Goal: Transaction & Acquisition: Download file/media

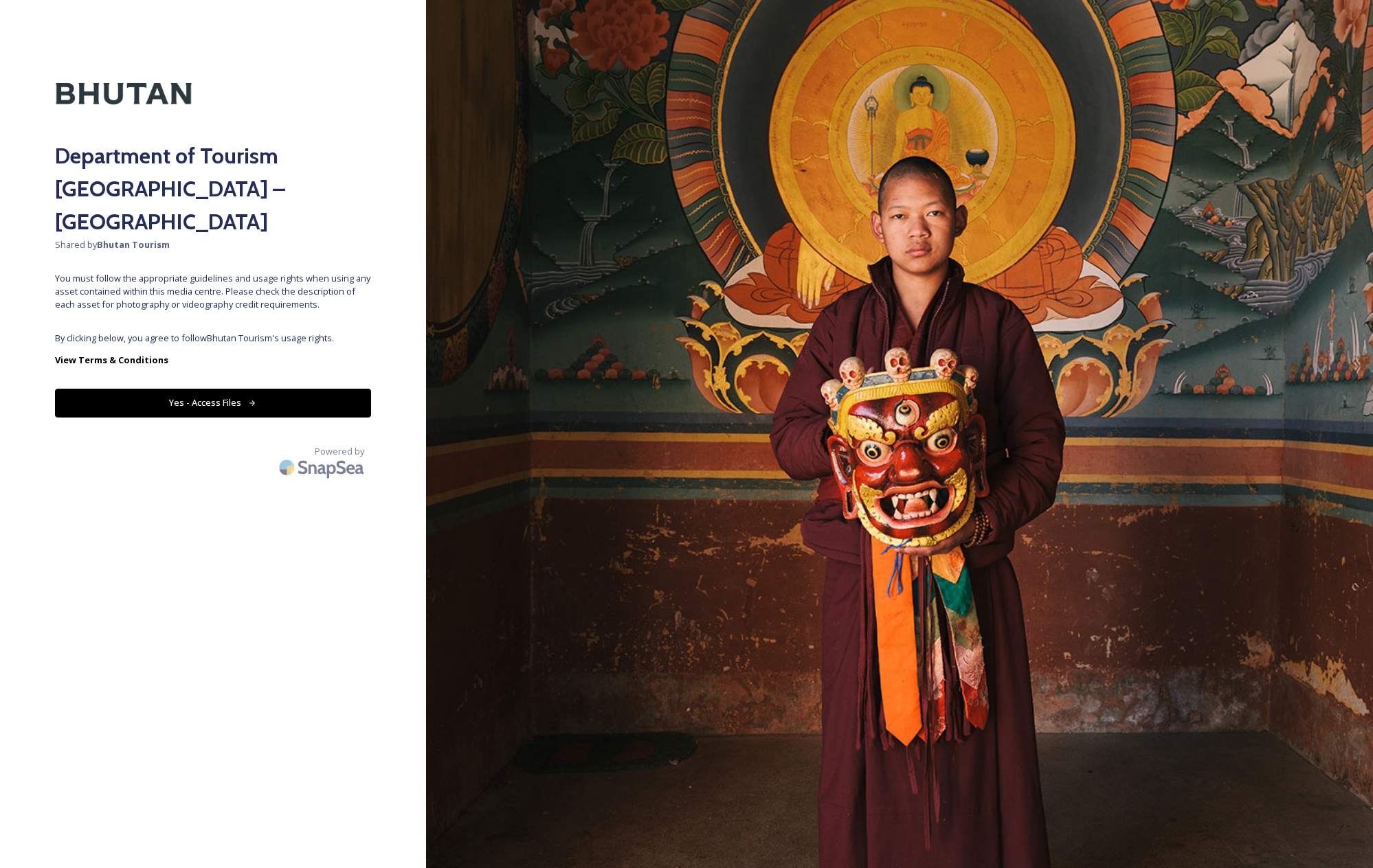
click at [235, 388] on button "Yes - Access Files" at bounding box center [213, 403] width 316 height 28
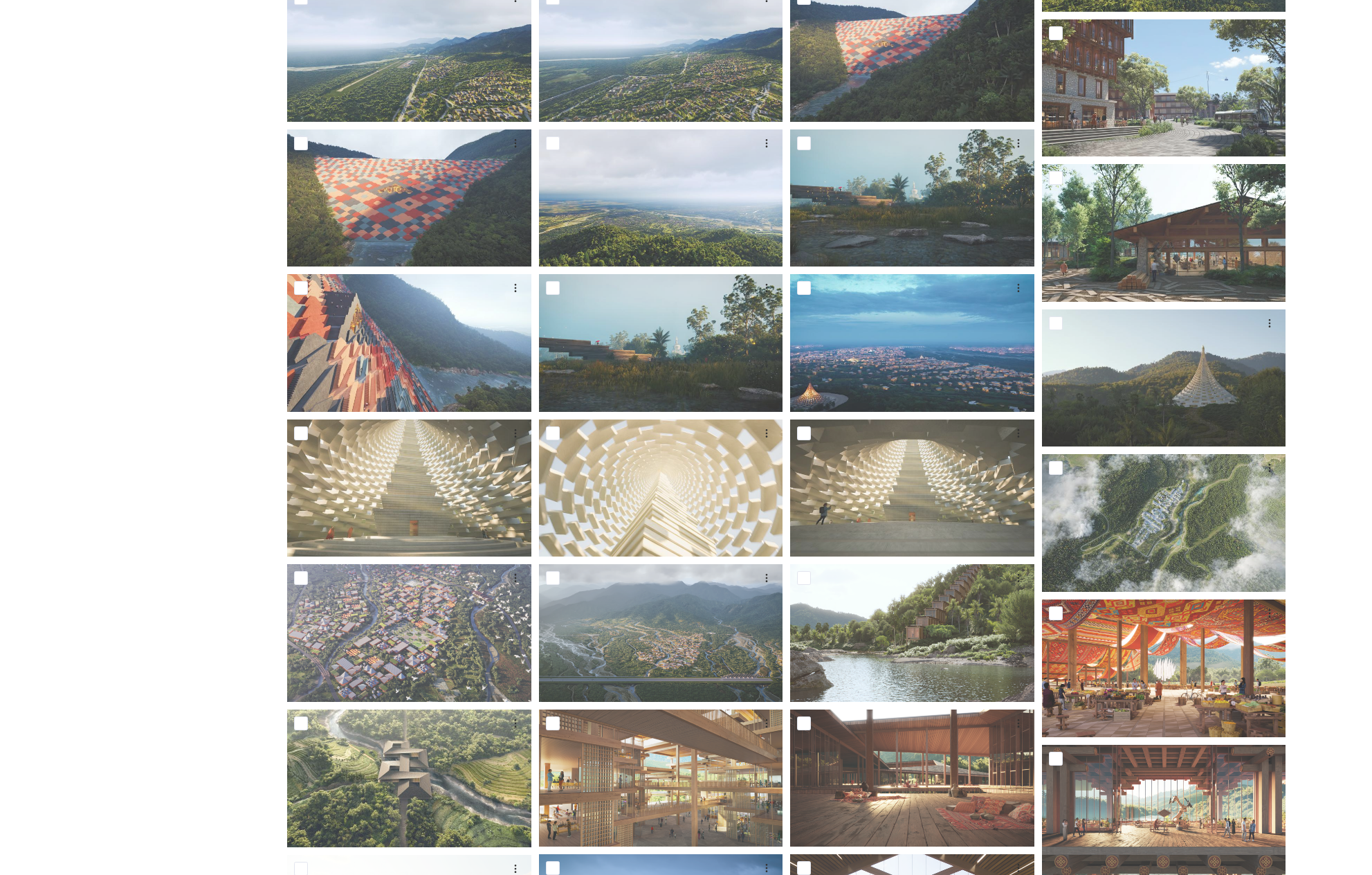
scroll to position [1866, 0]
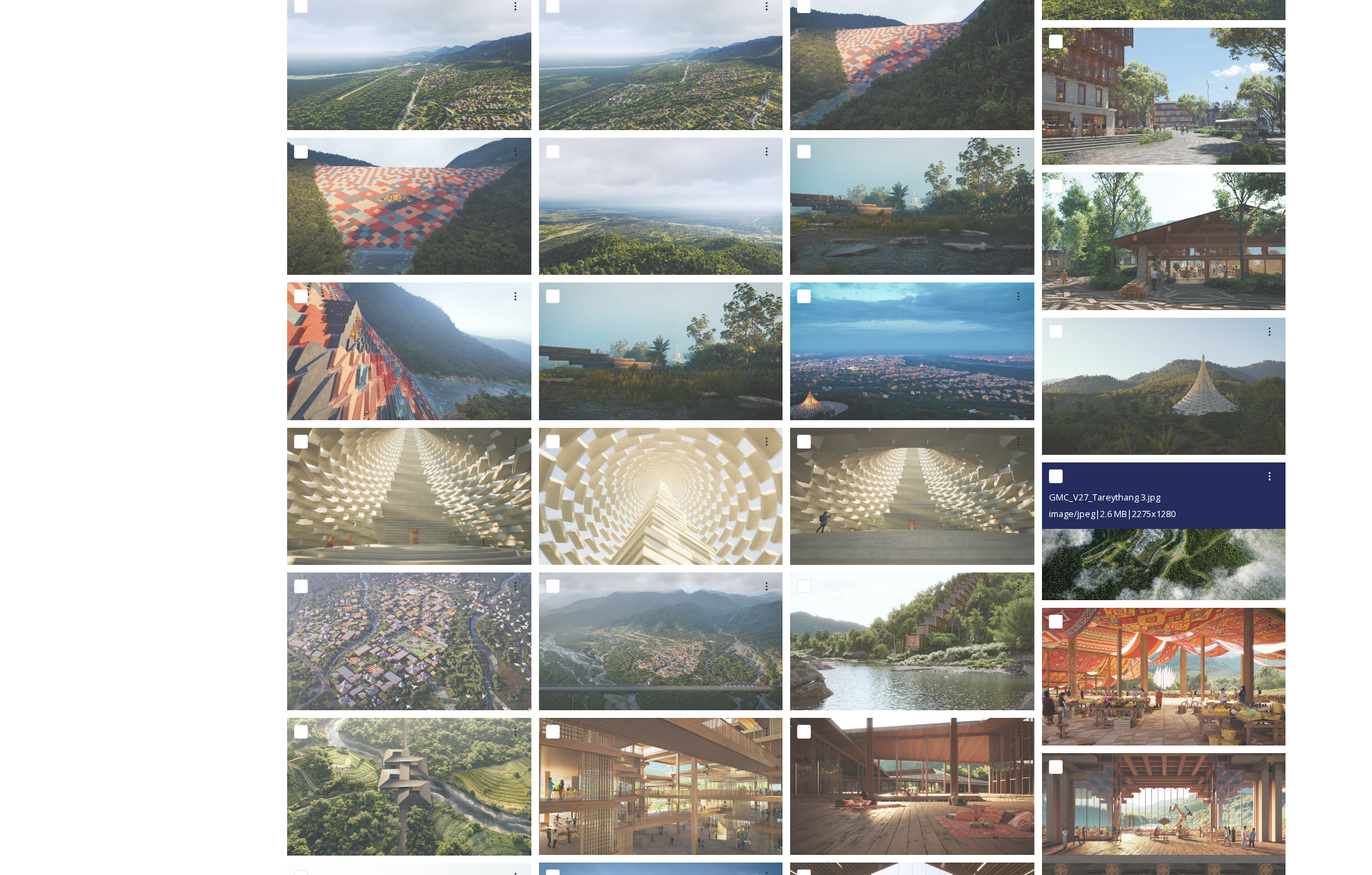
click at [1139, 545] on img at bounding box center [1163, 532] width 244 height 138
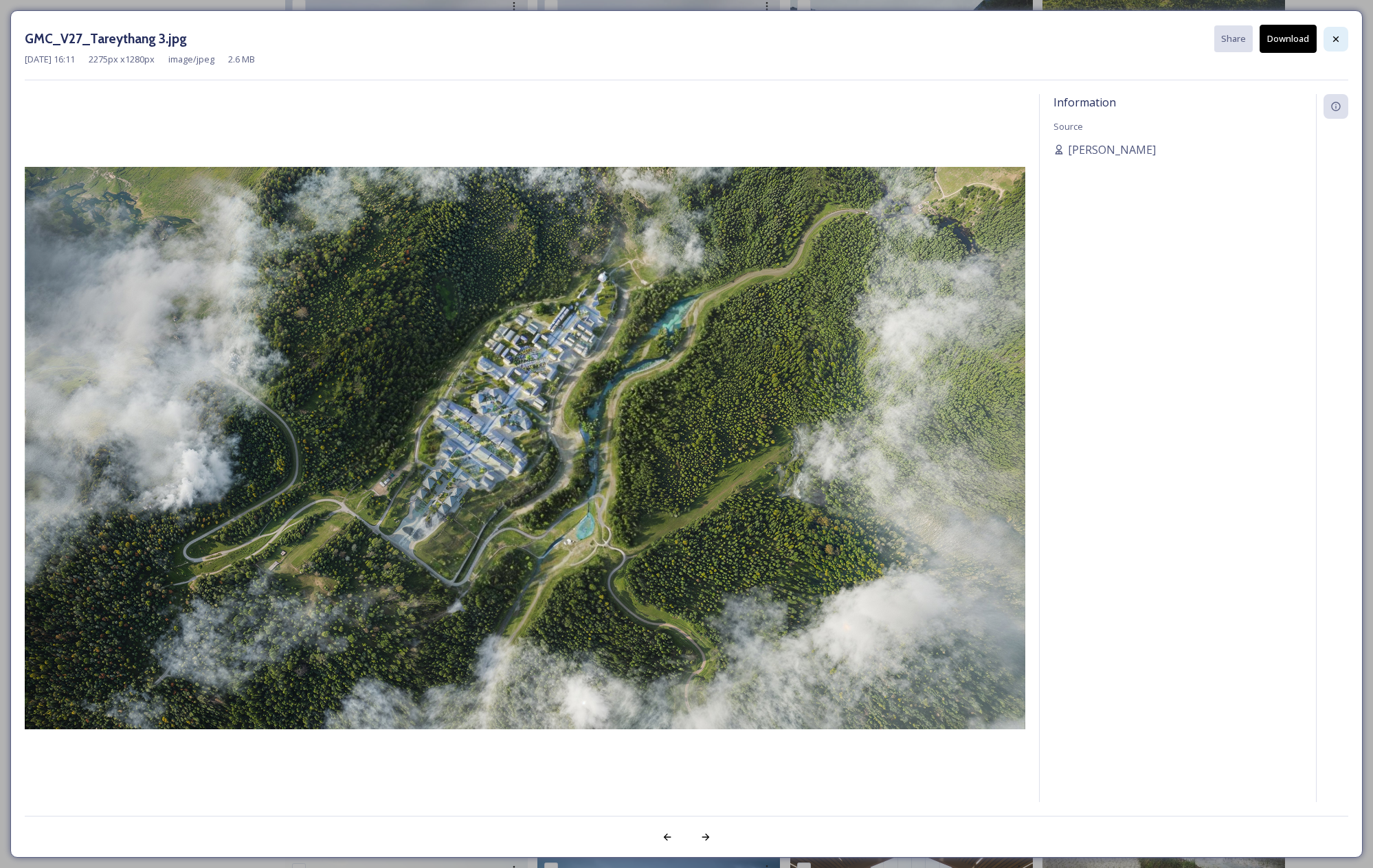
click at [1337, 40] on icon at bounding box center [1336, 39] width 6 height 6
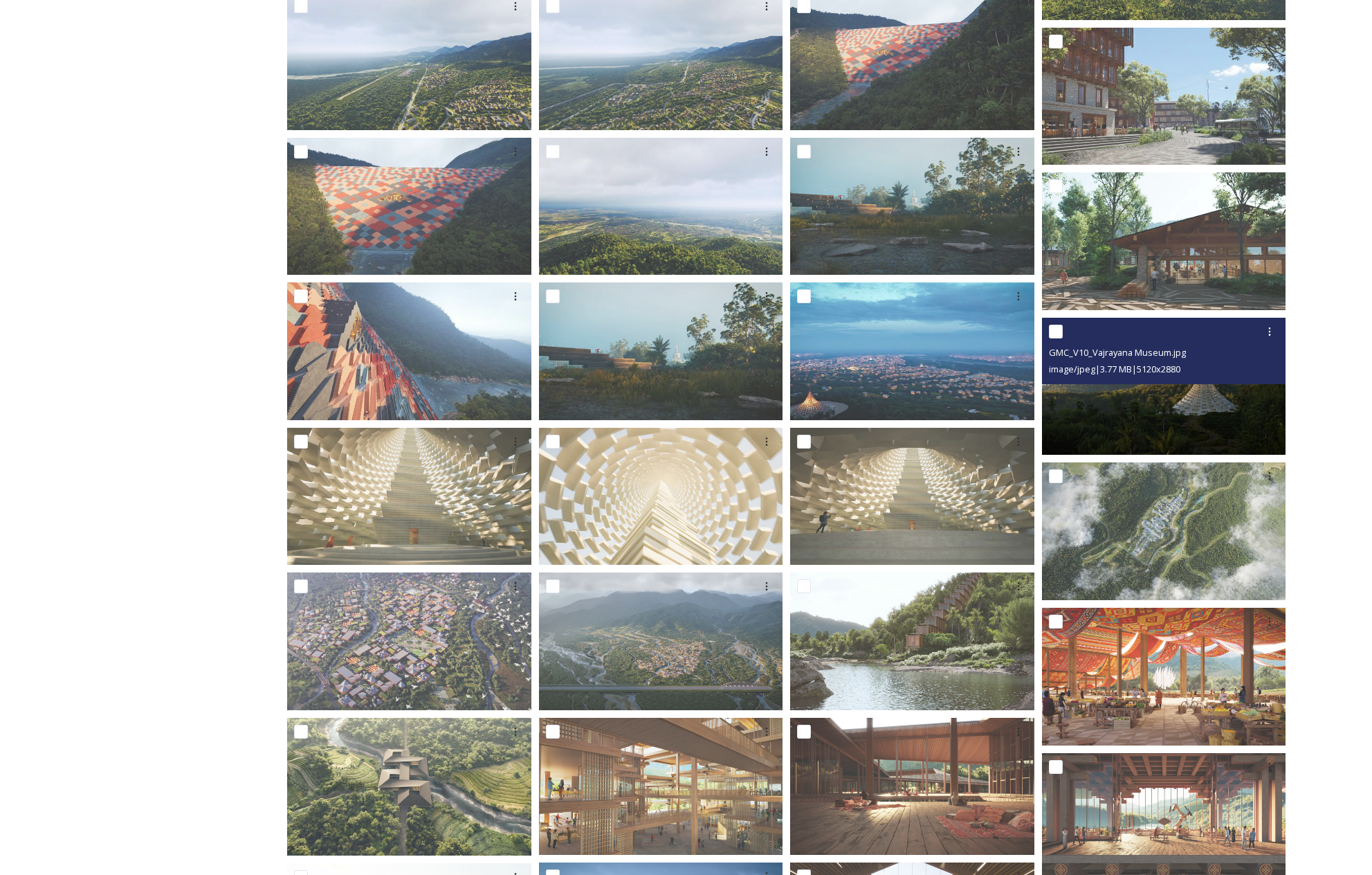
click at [1162, 414] on img at bounding box center [1163, 387] width 244 height 138
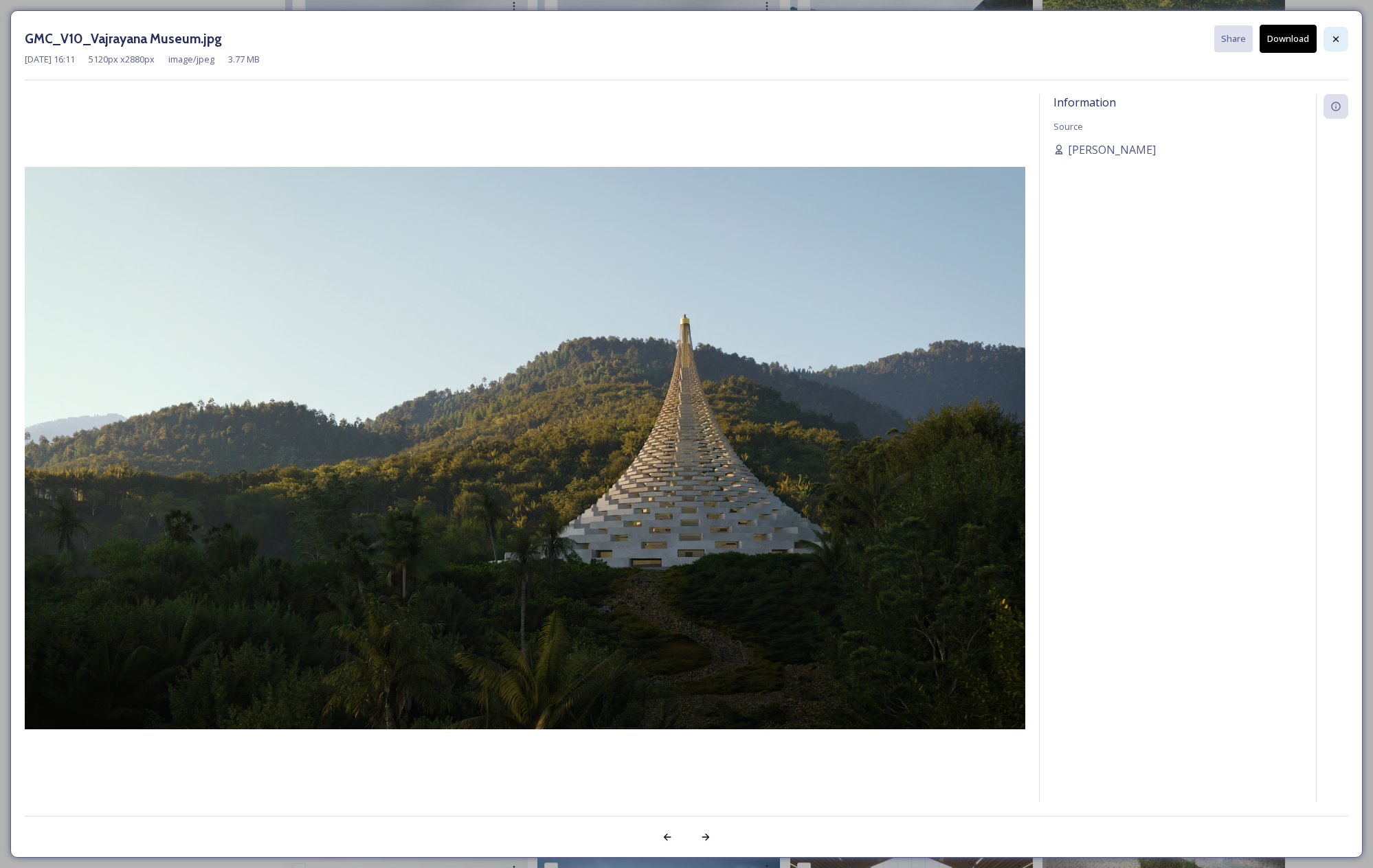
click at [1339, 40] on icon at bounding box center [1336, 40] width 11 height 11
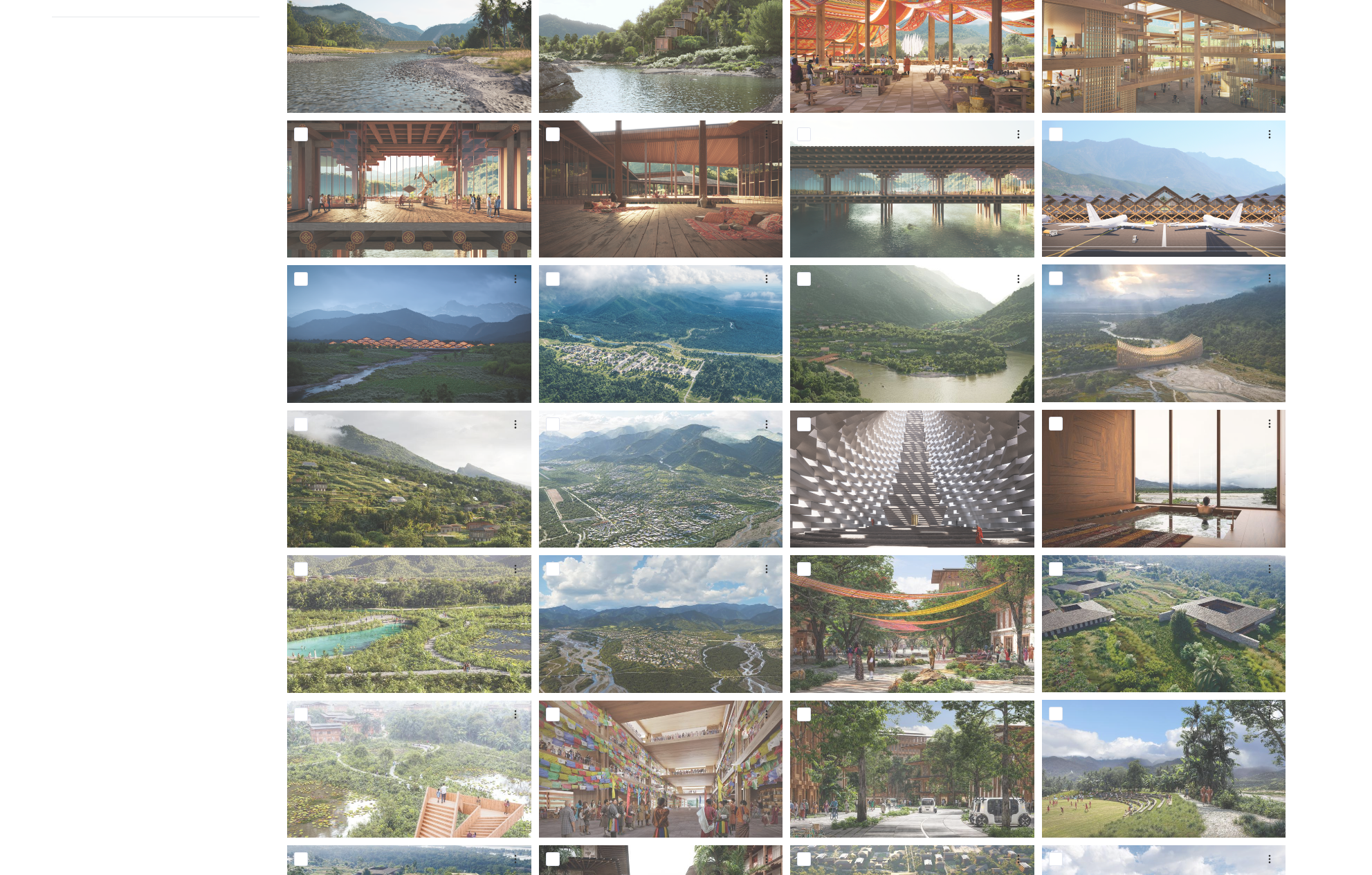
scroll to position [290, 0]
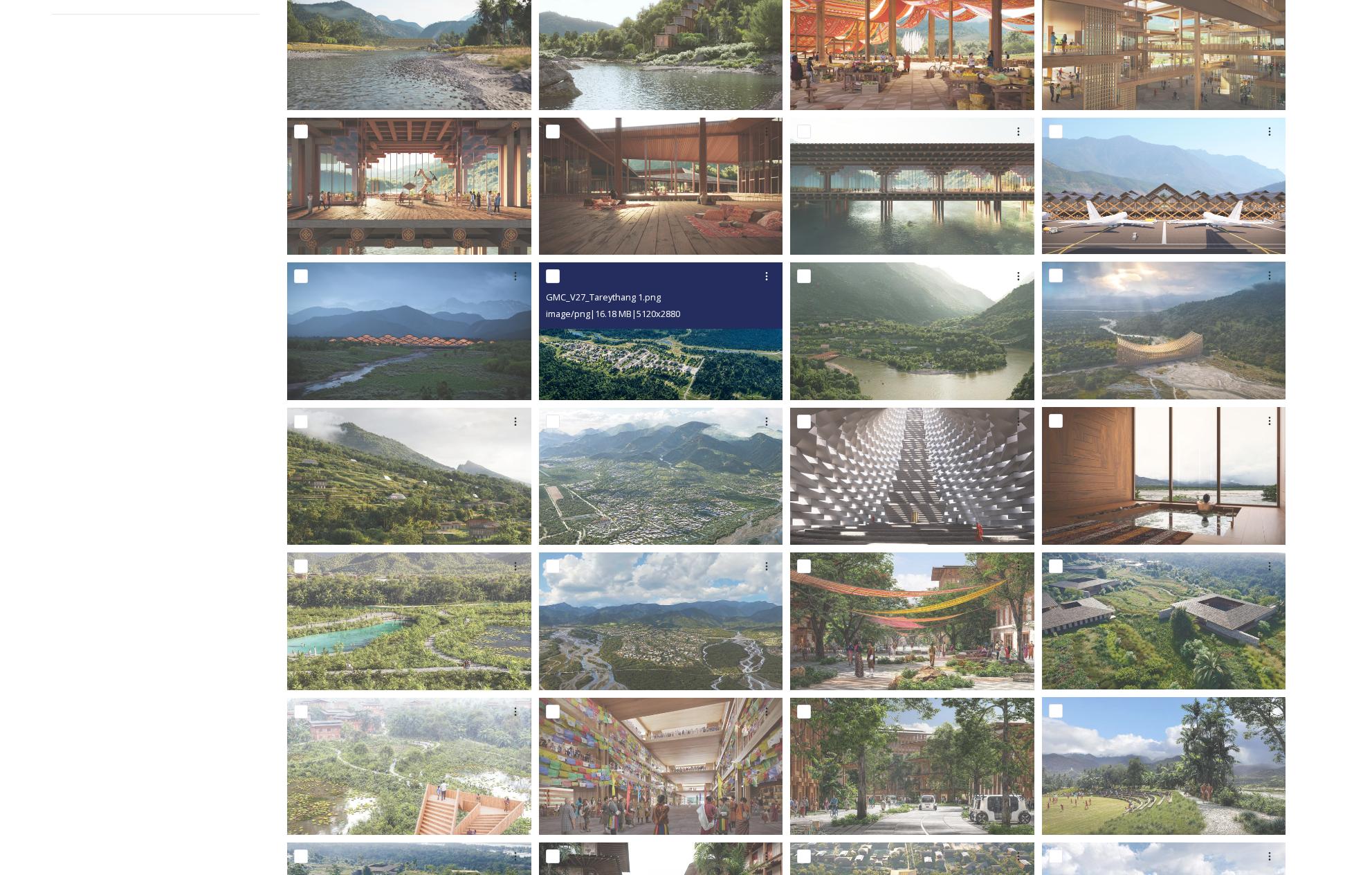
click at [662, 318] on span "image/png | 16.18 MB | 5120 x 2880" at bounding box center [613, 314] width 134 height 13
click at [610, 371] on img at bounding box center [661, 332] width 244 height 138
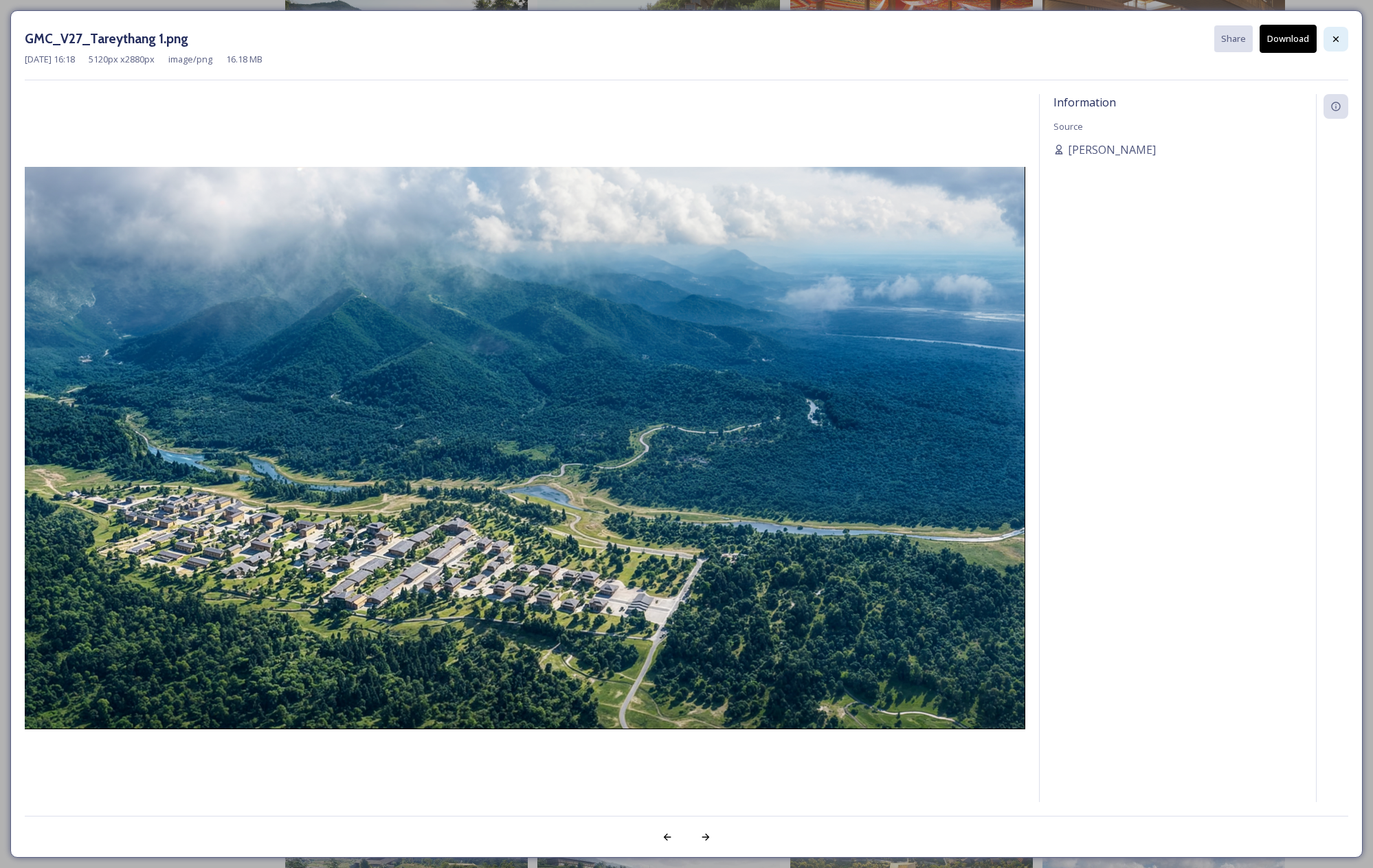
click at [1340, 37] on icon at bounding box center [1336, 40] width 11 height 11
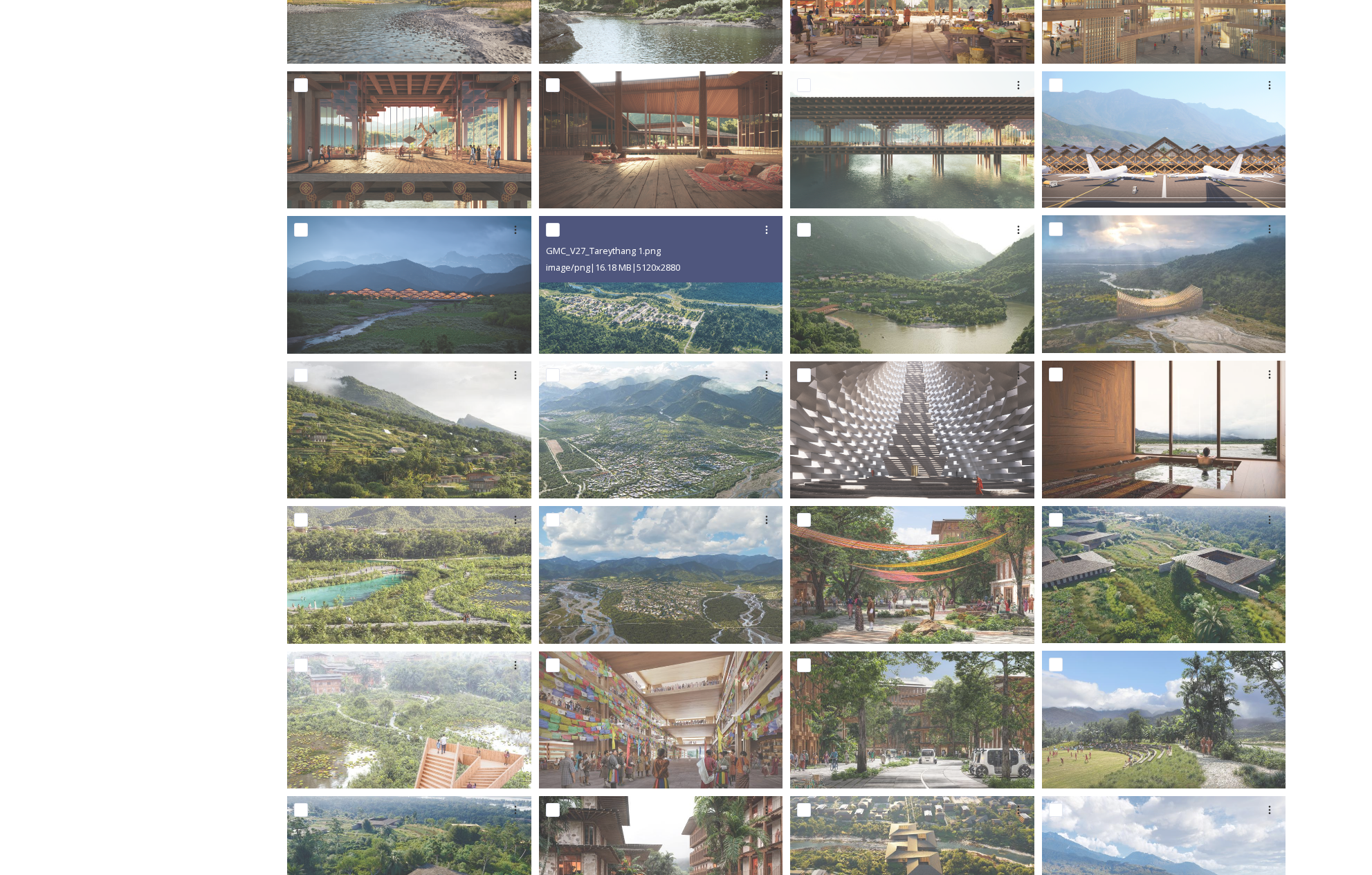
scroll to position [335, 0]
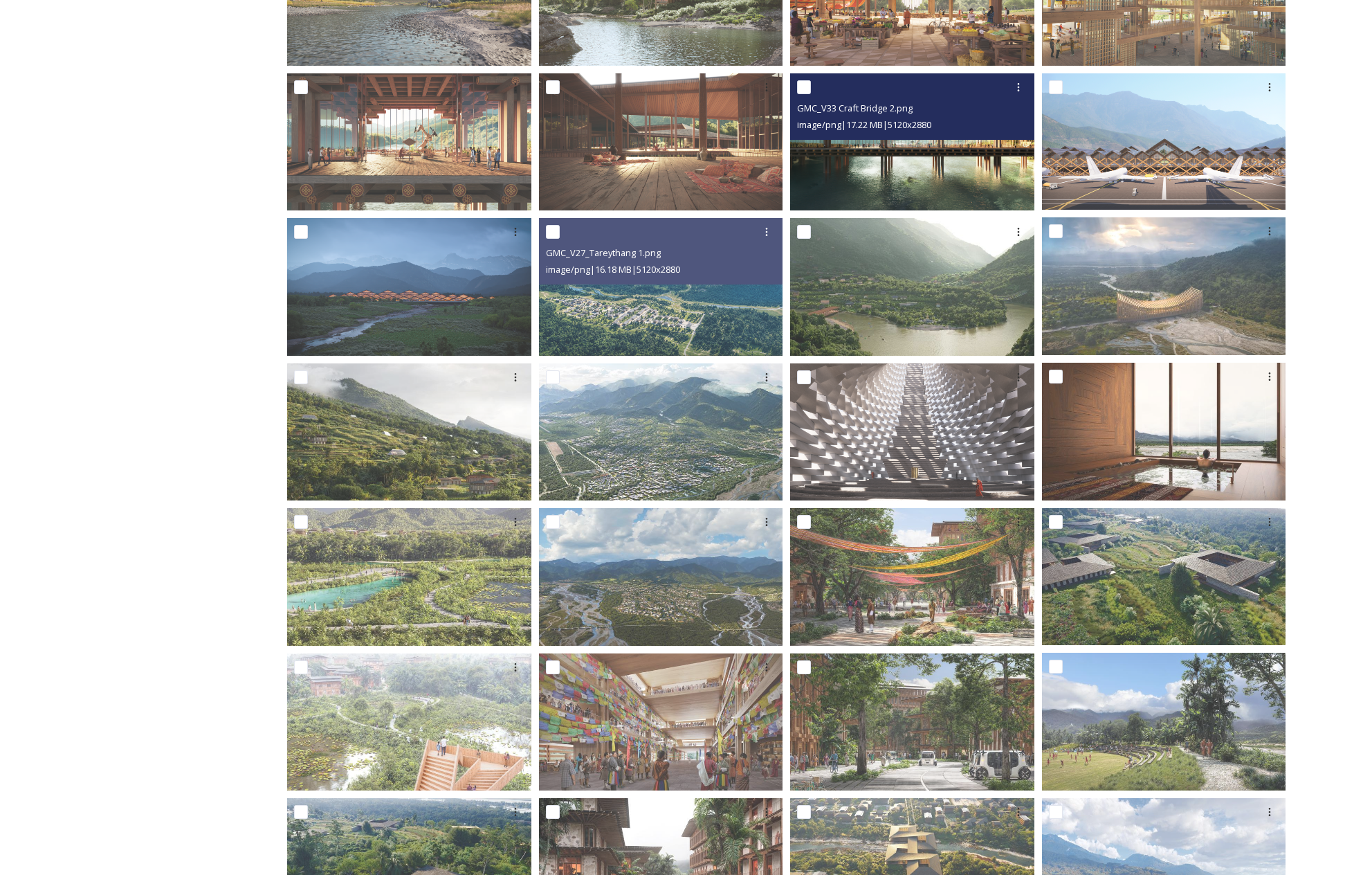
click at [977, 167] on img at bounding box center [912, 142] width 244 height 138
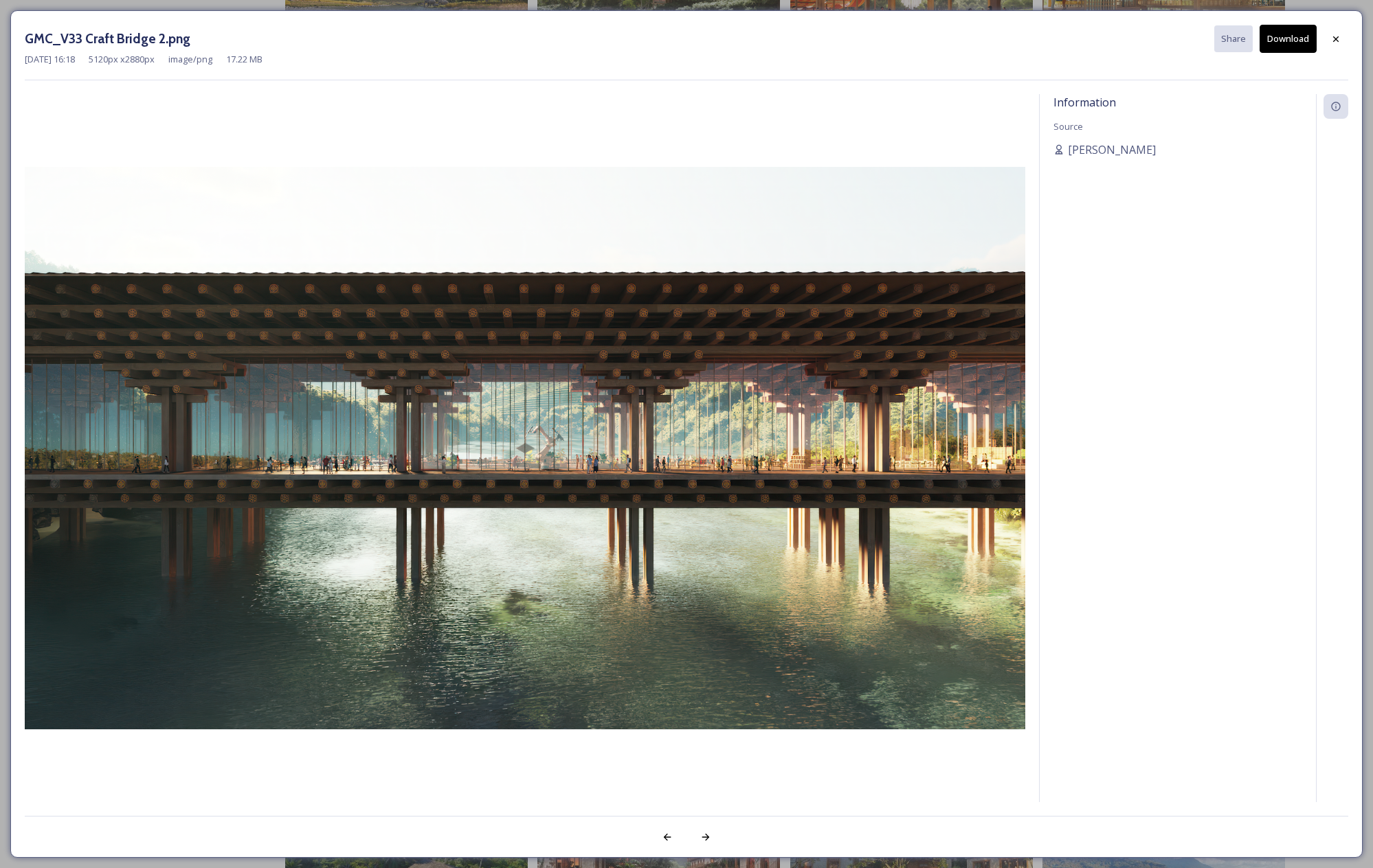
click at [1273, 42] on button "Download" at bounding box center [1287, 39] width 57 height 28
click at [1333, 39] on icon at bounding box center [1336, 40] width 11 height 11
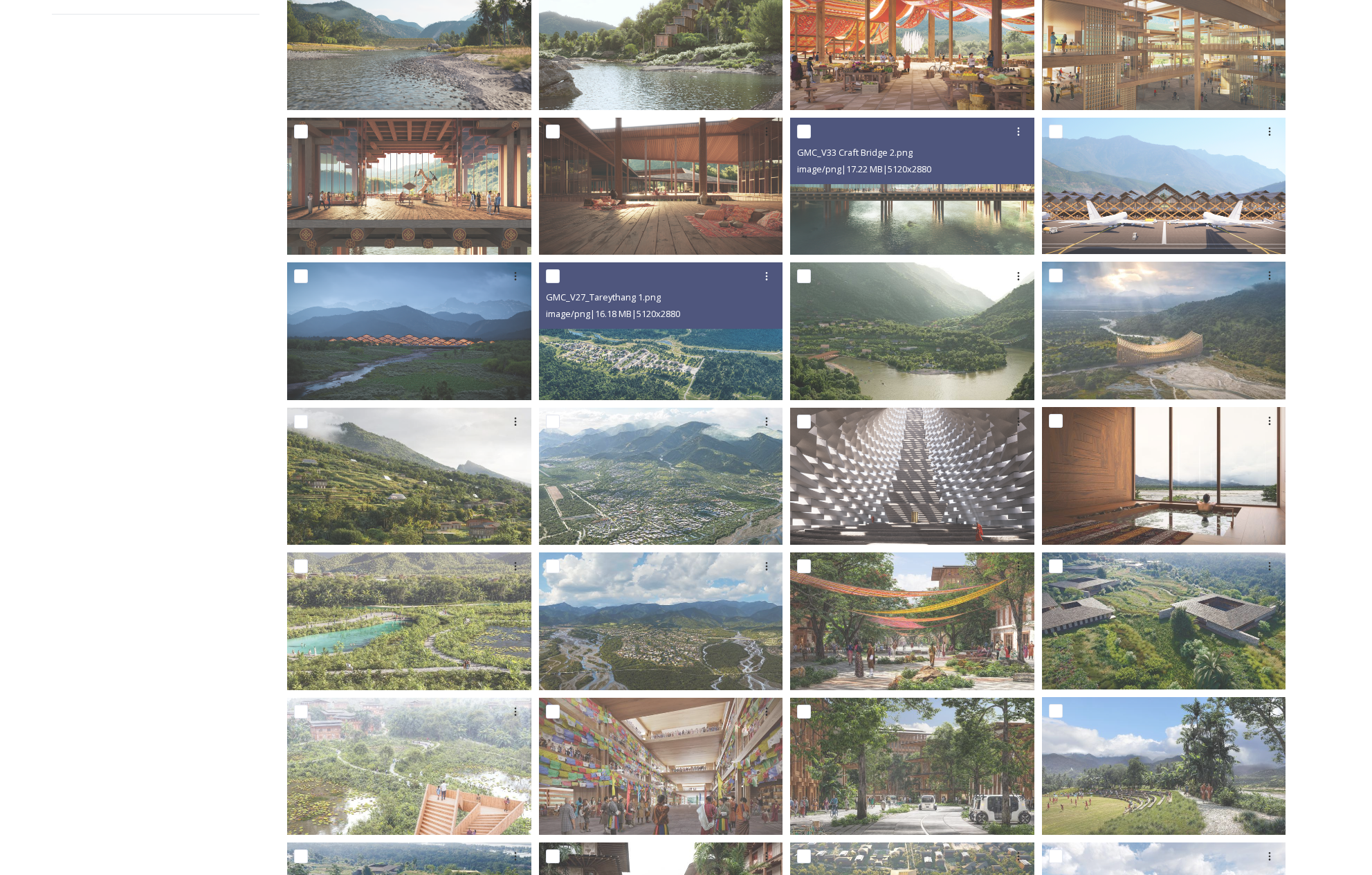
scroll to position [0, 0]
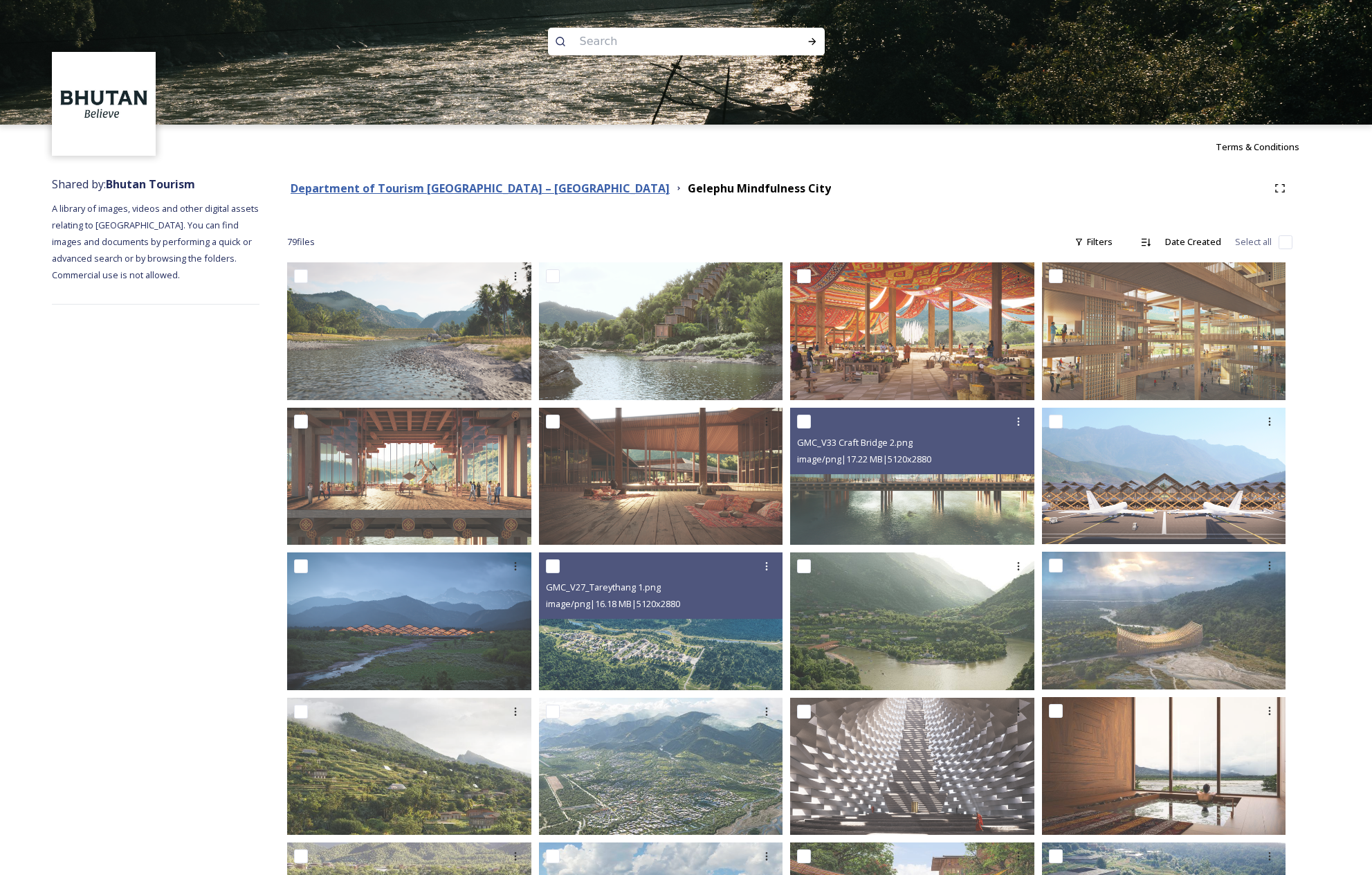
click at [481, 190] on strong "Department of Tourism [GEOGRAPHIC_DATA] – [GEOGRAPHIC_DATA]" at bounding box center [480, 188] width 379 height 15
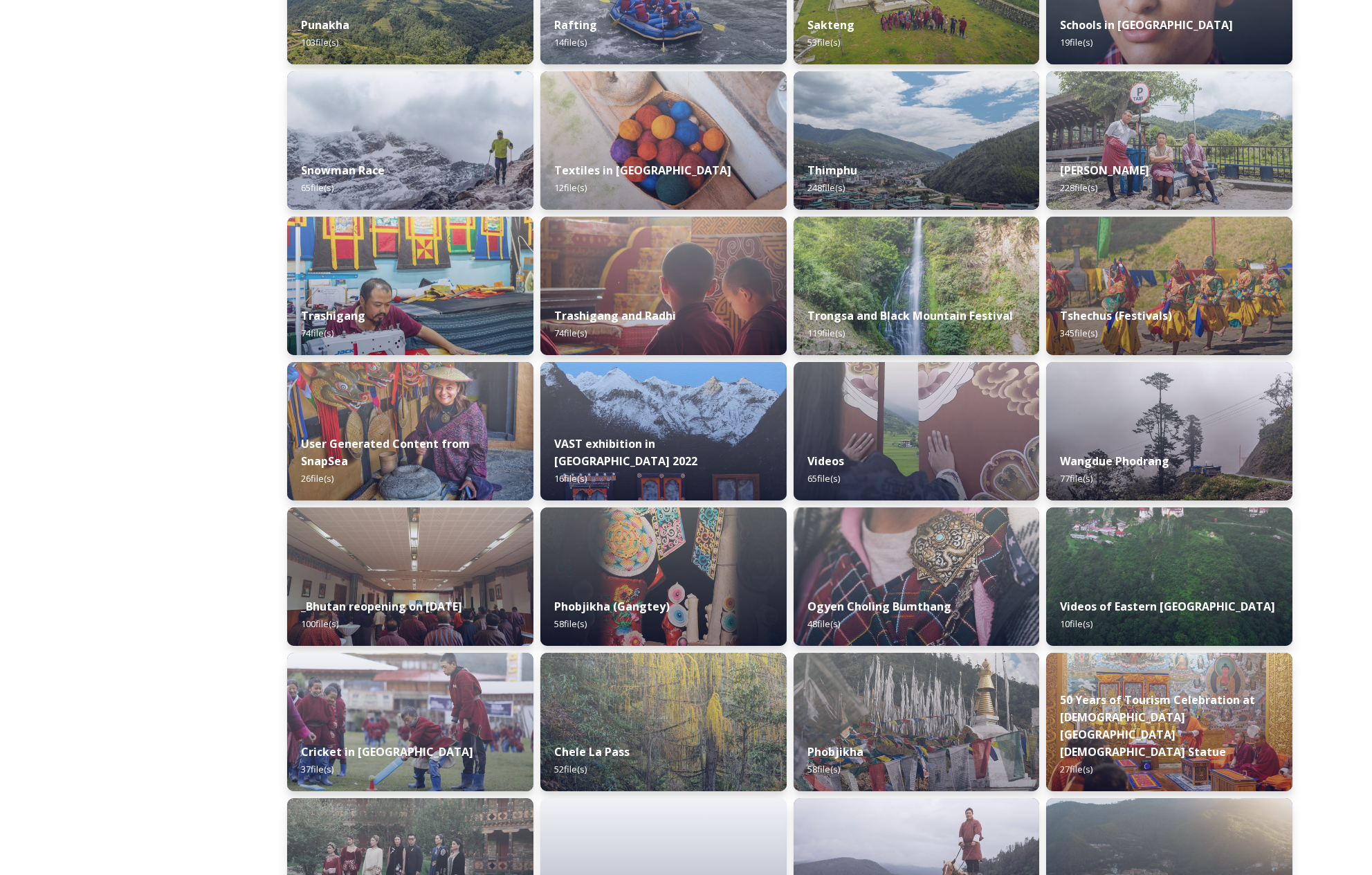
scroll to position [1178, 0]
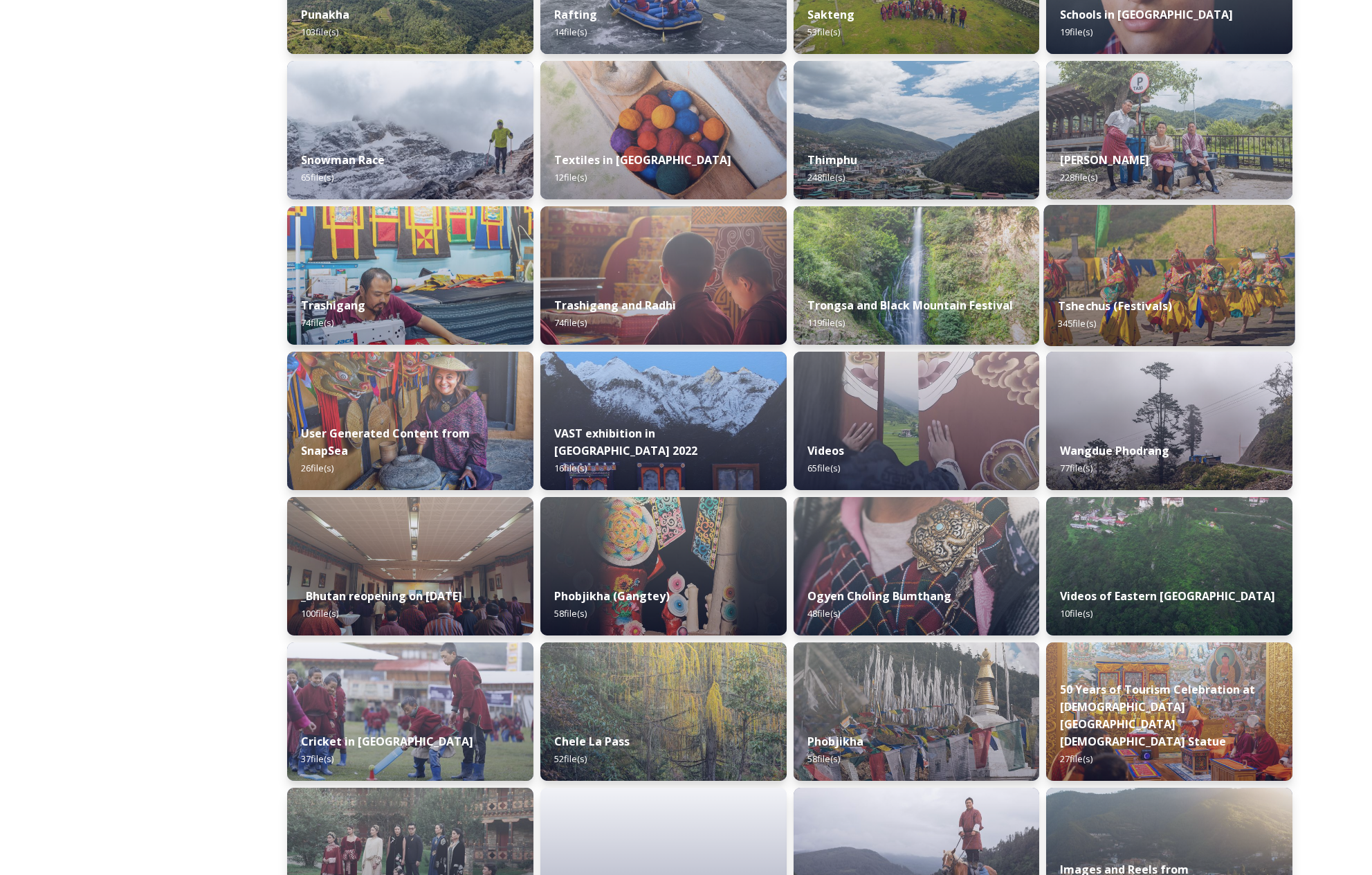
click at [1261, 218] on img at bounding box center [1169, 276] width 251 height 141
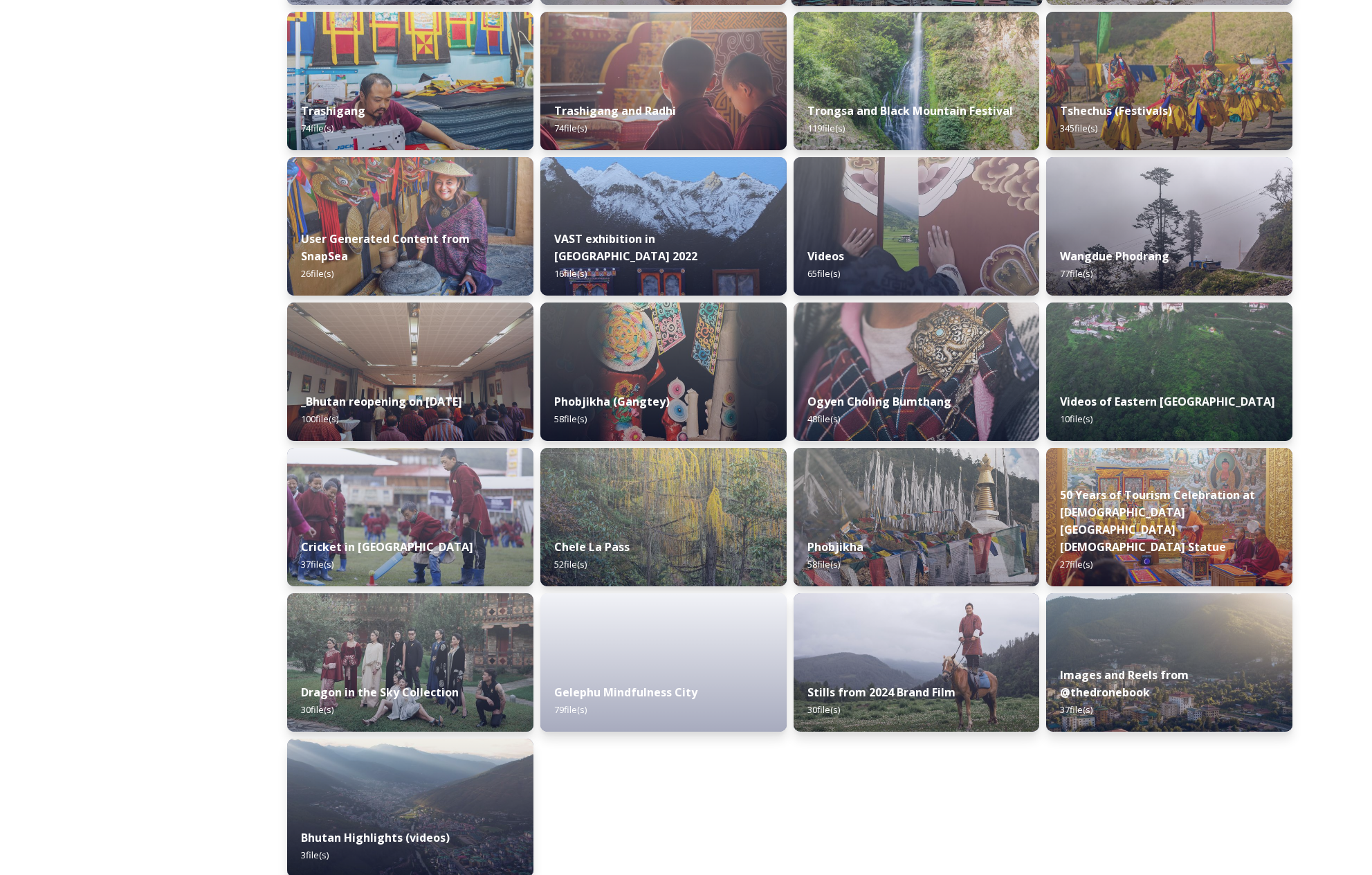
scroll to position [1369, 0]
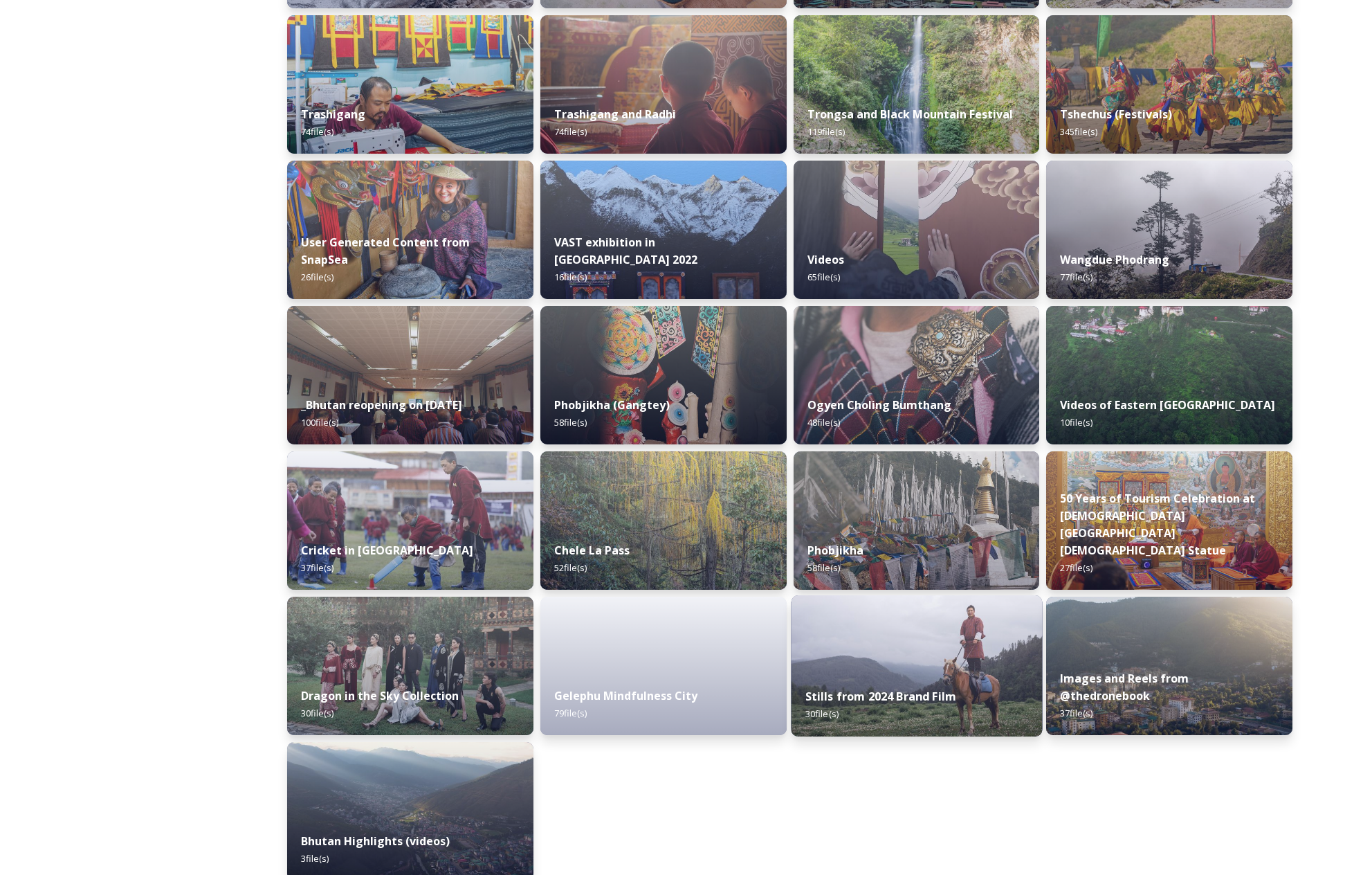
click at [961, 651] on img at bounding box center [916, 666] width 251 height 141
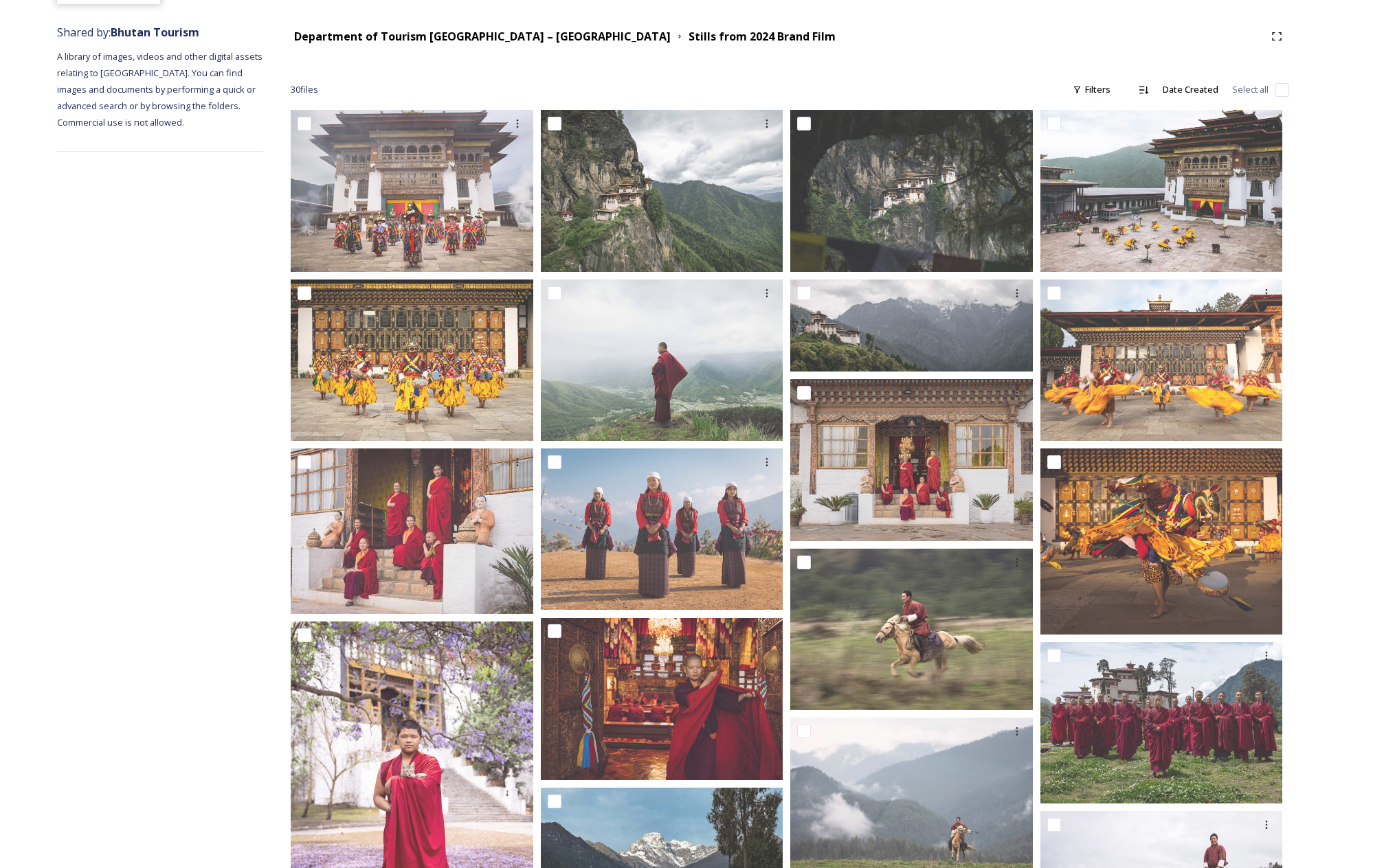
scroll to position [145, 0]
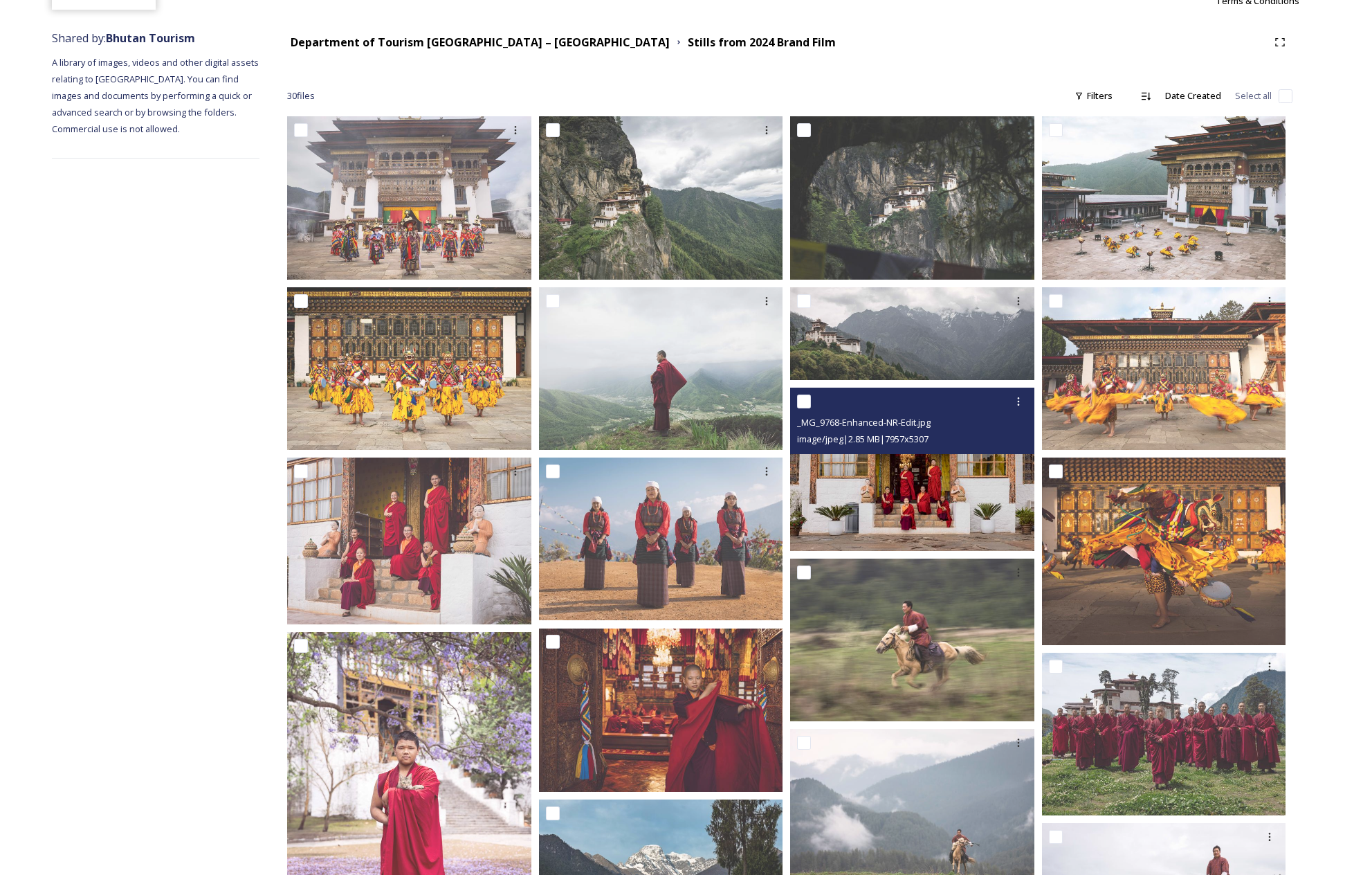
click at [916, 481] on img at bounding box center [912, 469] width 244 height 163
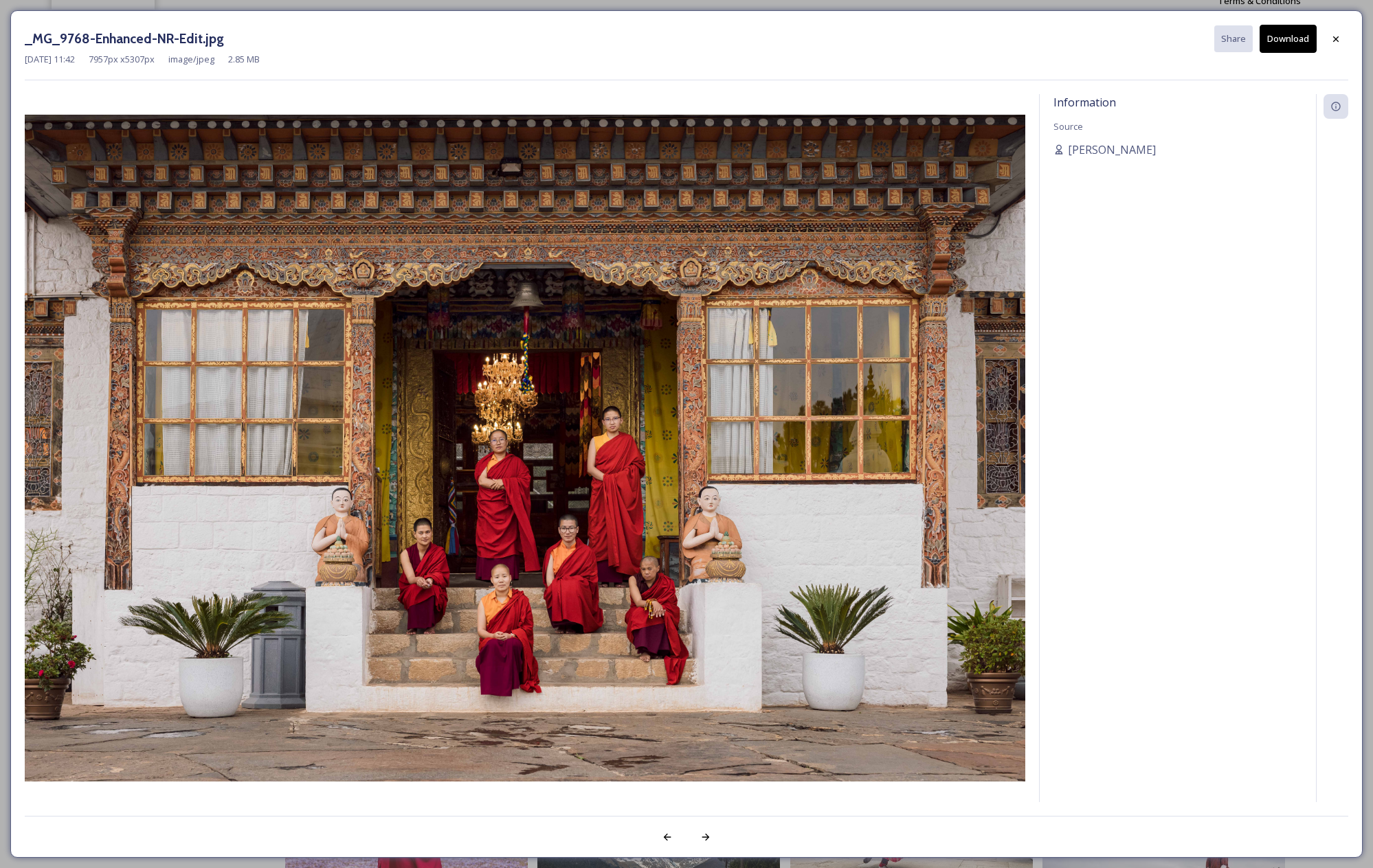
click at [1290, 42] on button "Download" at bounding box center [1287, 39] width 57 height 28
